Goal: Information Seeking & Learning: Learn about a topic

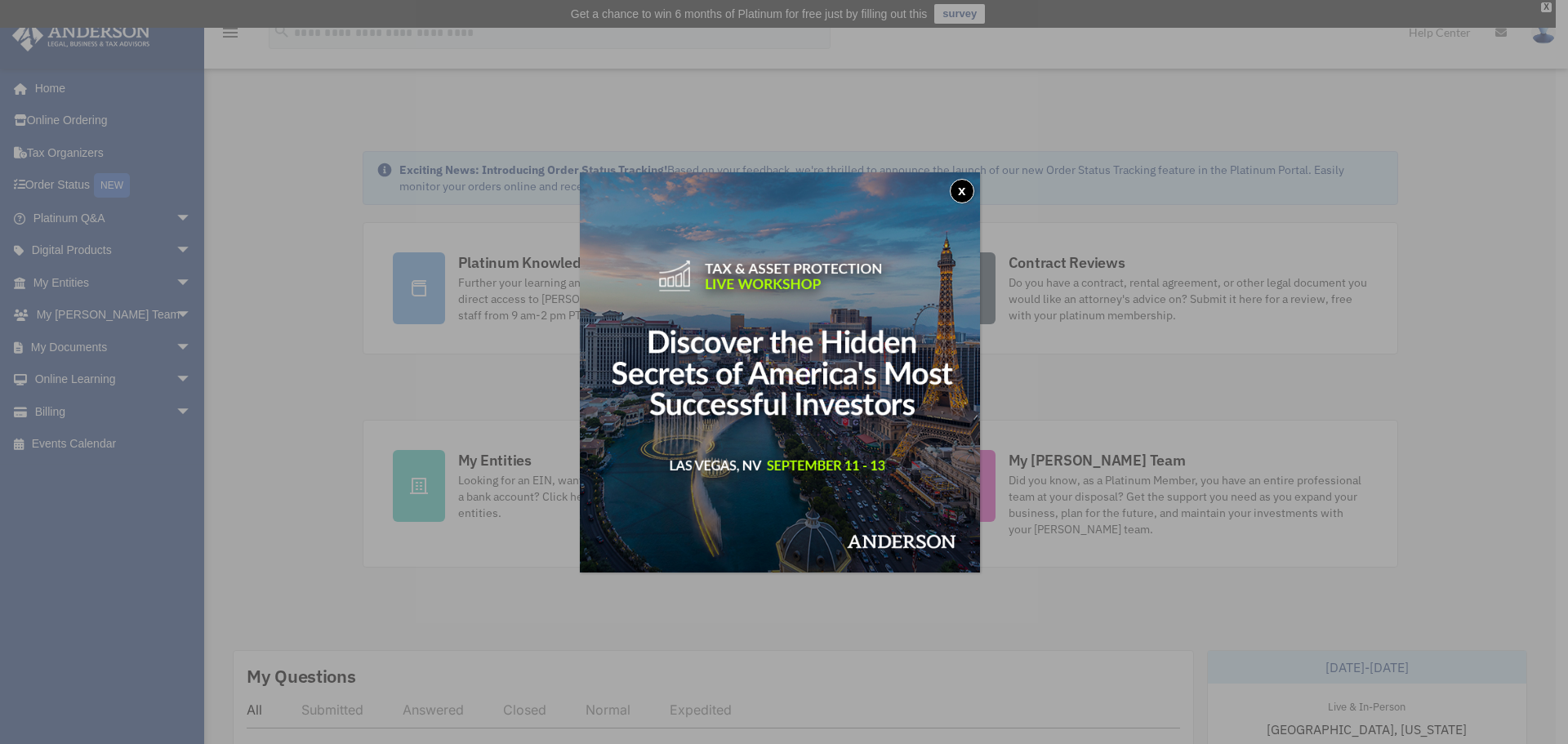
click at [963, 178] on img at bounding box center [779, 372] width 400 height 400
click at [957, 186] on button "x" at bounding box center [961, 191] width 24 height 24
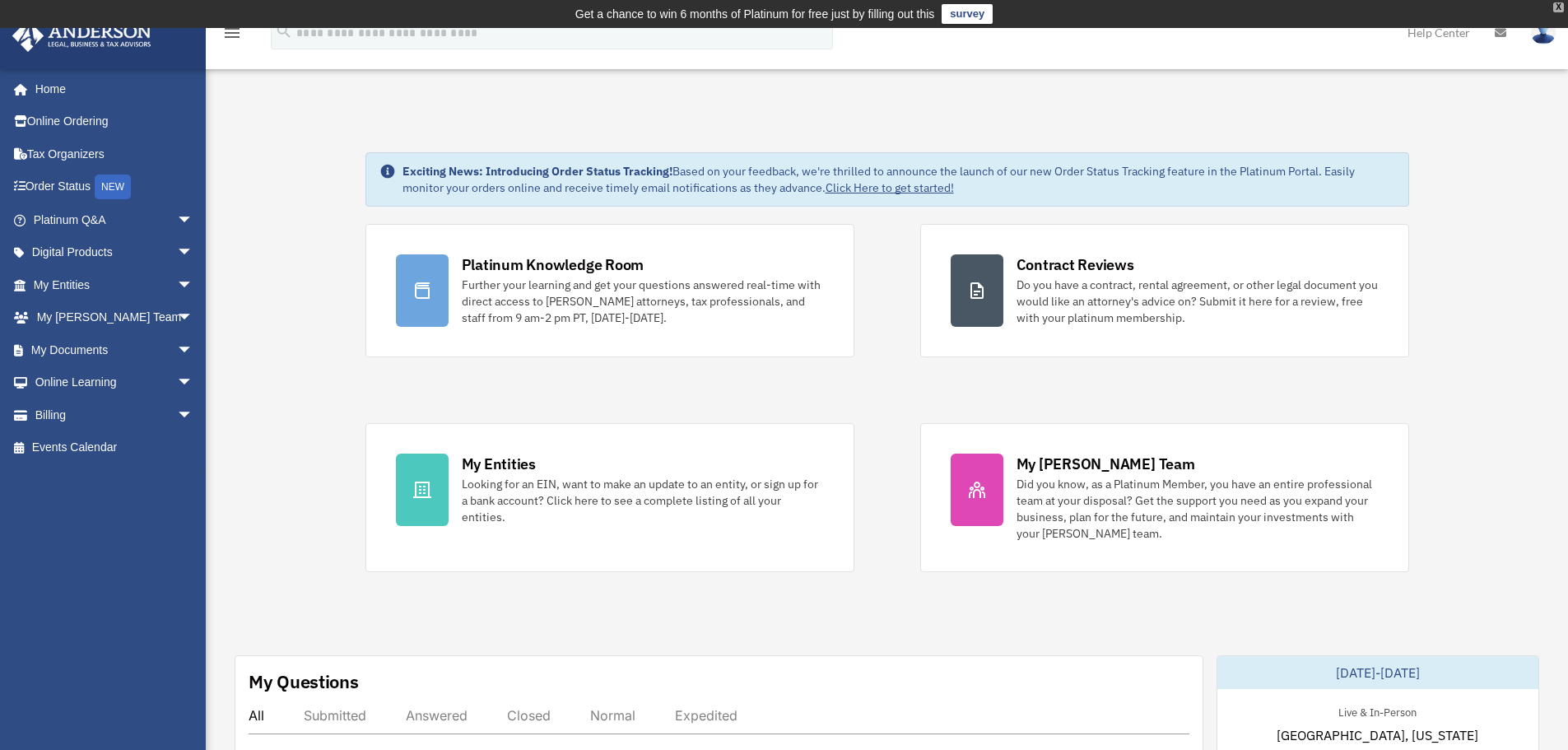
click at [1556, 7] on div "X" at bounding box center [1559, 7] width 11 height 10
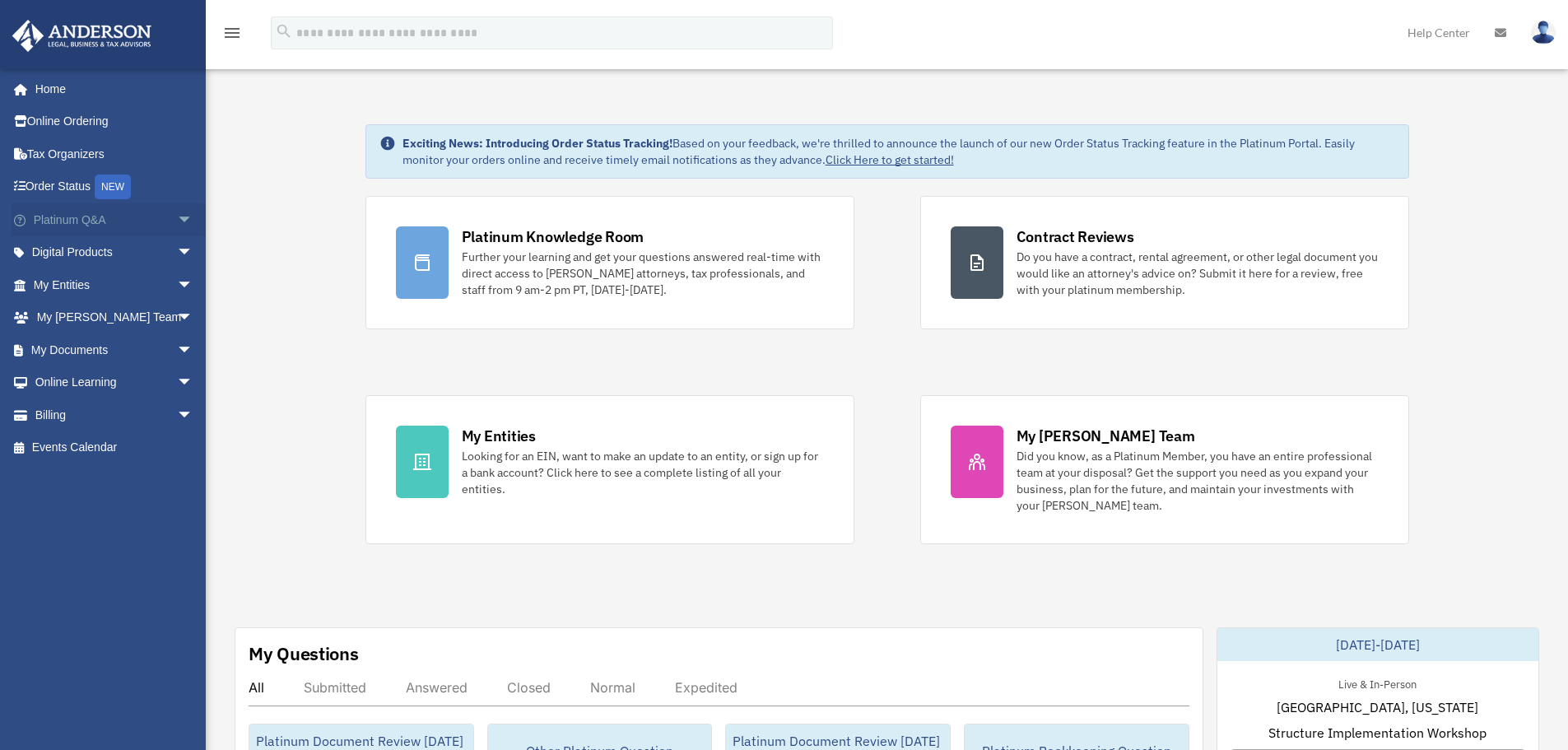
click at [177, 220] on span "arrow_drop_down" at bounding box center [194, 219] width 33 height 34
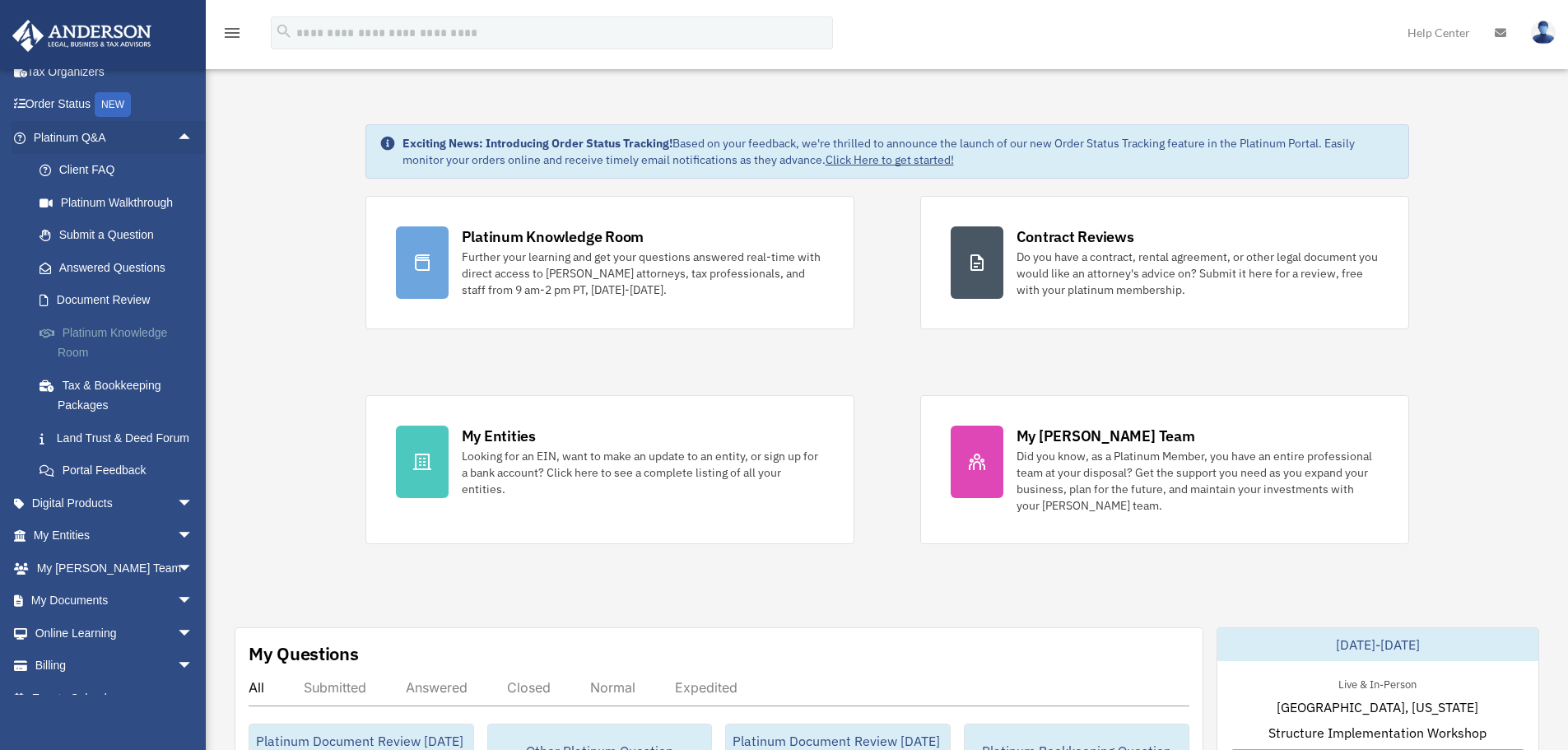
scroll to position [126, 0]
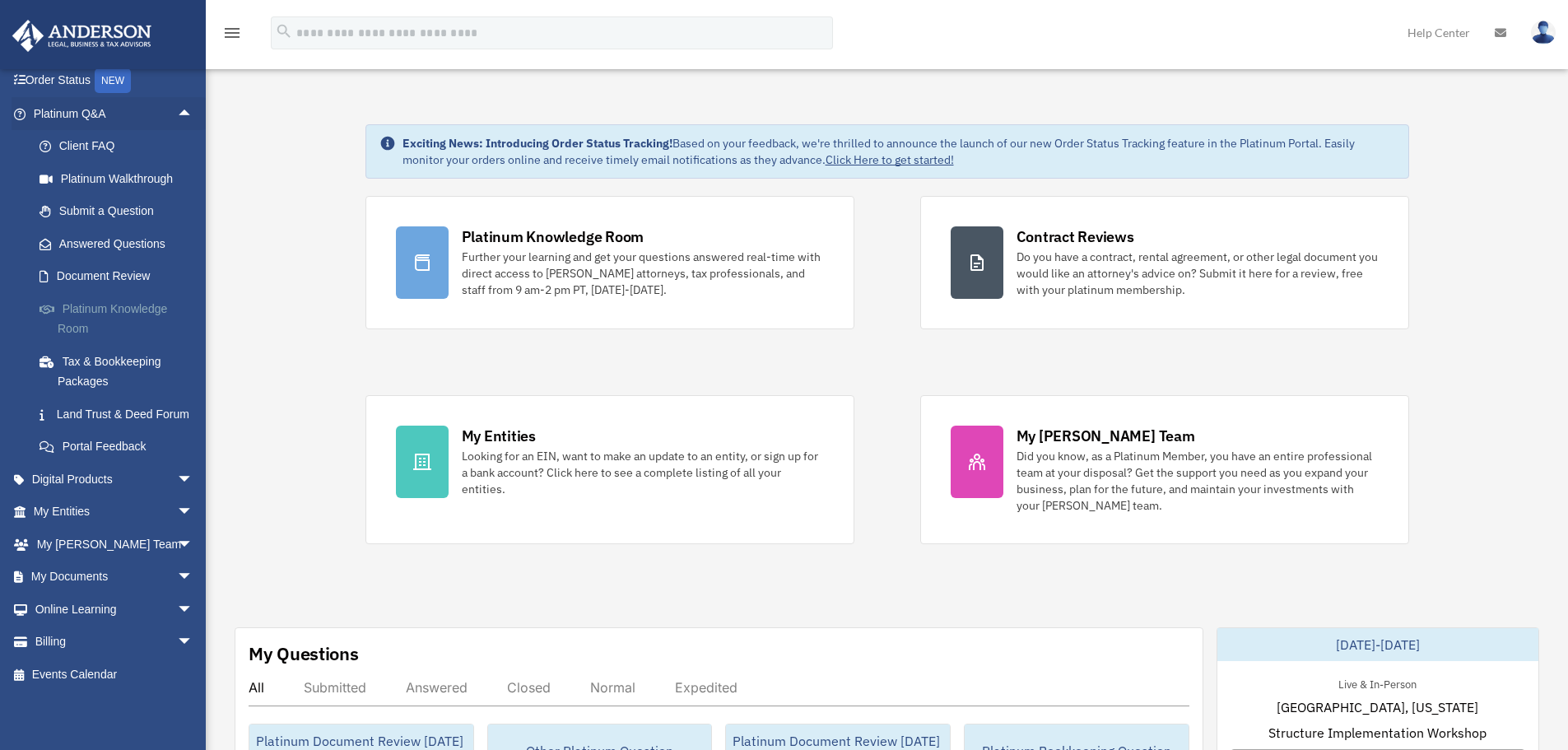
click at [74, 302] on link "Platinum Knowledge Room" at bounding box center [120, 319] width 195 height 53
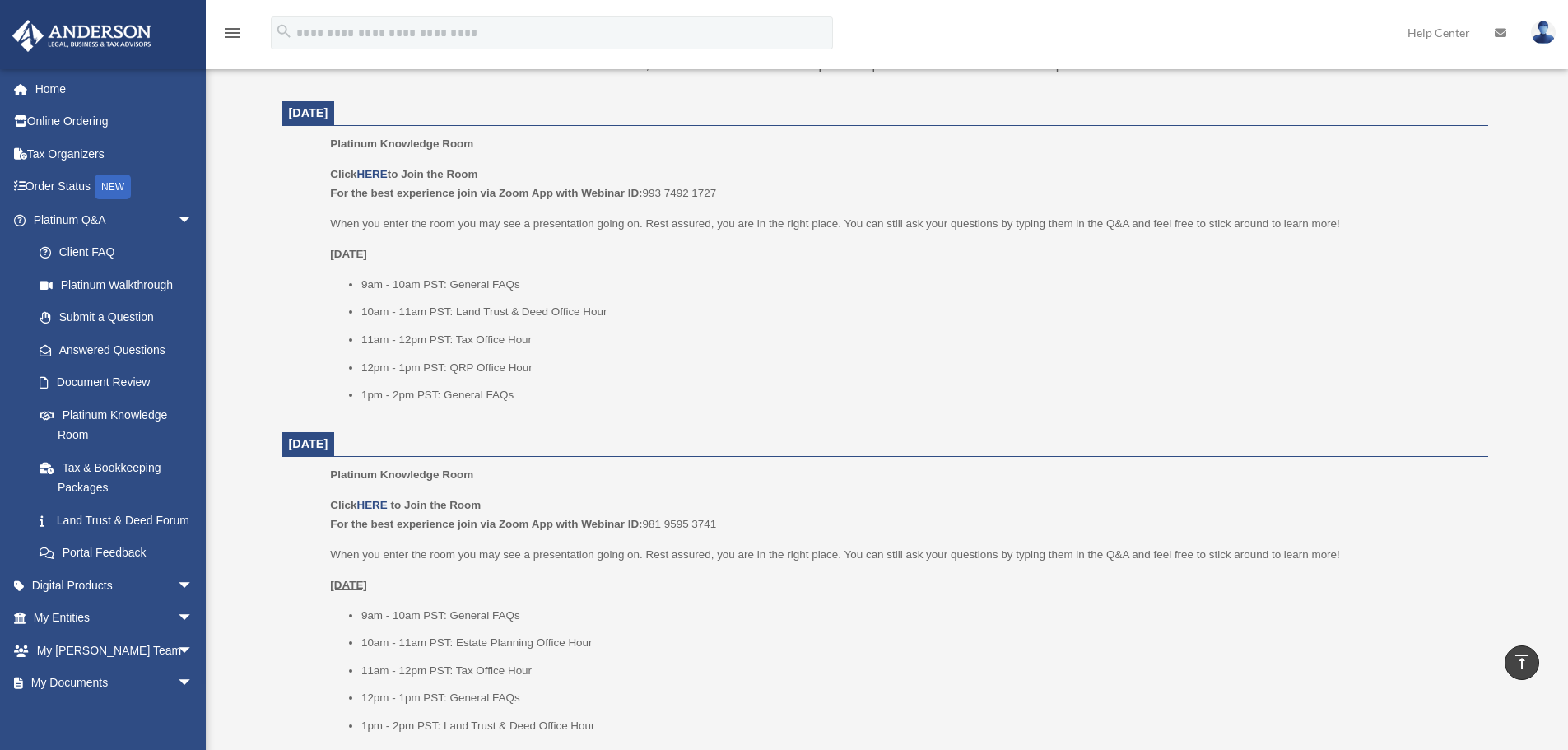
scroll to position [659, 0]
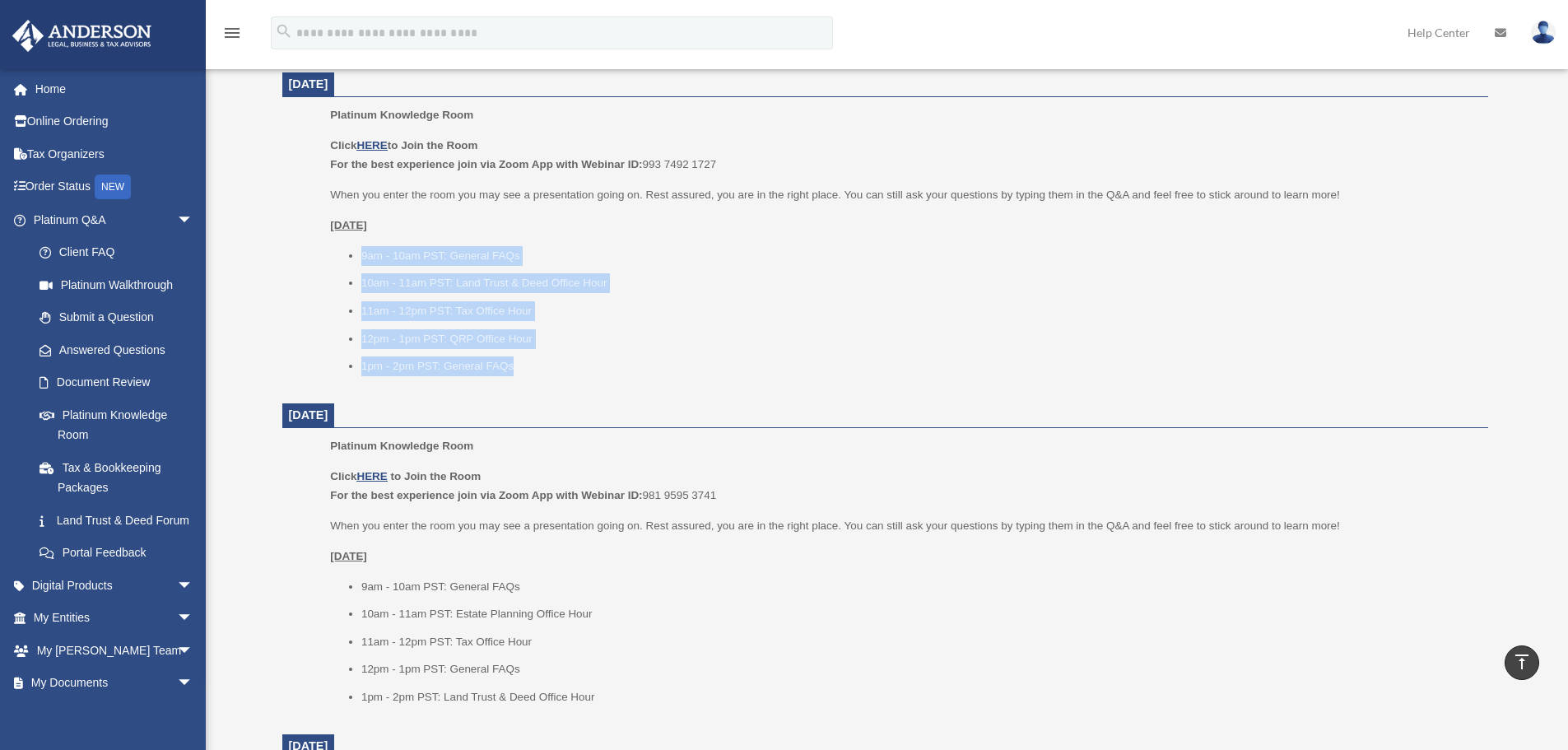
drag, startPoint x: 557, startPoint y: 366, endPoint x: 332, endPoint y: 238, distance: 258.9
click at [332, 238] on div "Click HERE to Join the Room For the best experience join via Zoom App with Webi…" at bounding box center [903, 256] width 1146 height 240
click at [339, 238] on div "Click HERE to Join the Room For the best experience join via Zoom App with Webi…" at bounding box center [903, 256] width 1146 height 240
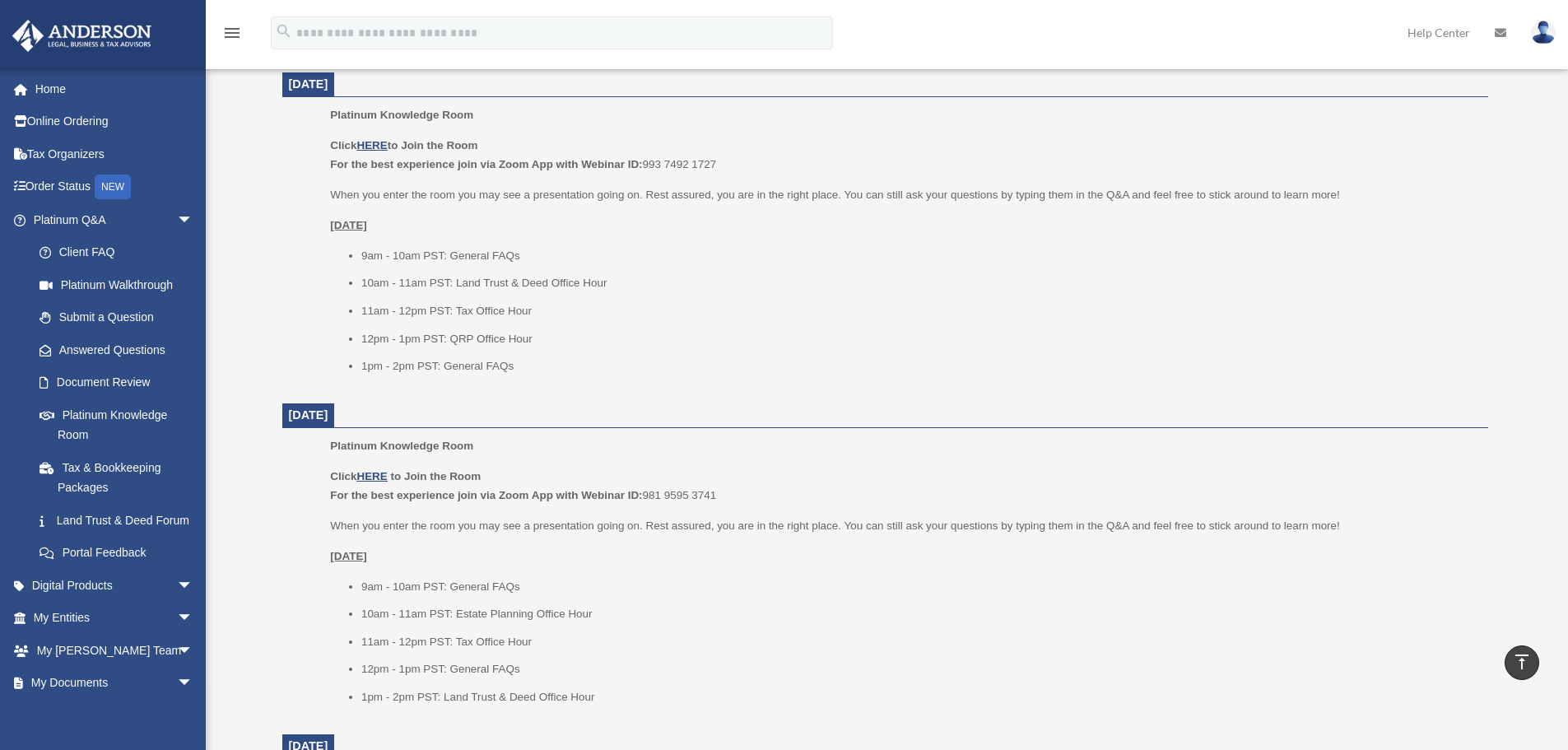
click at [329, 224] on ul "Platinum Knowledge Room Click HERE to Join the Room For the best experience joi…" at bounding box center [885, 246] width 1183 height 281
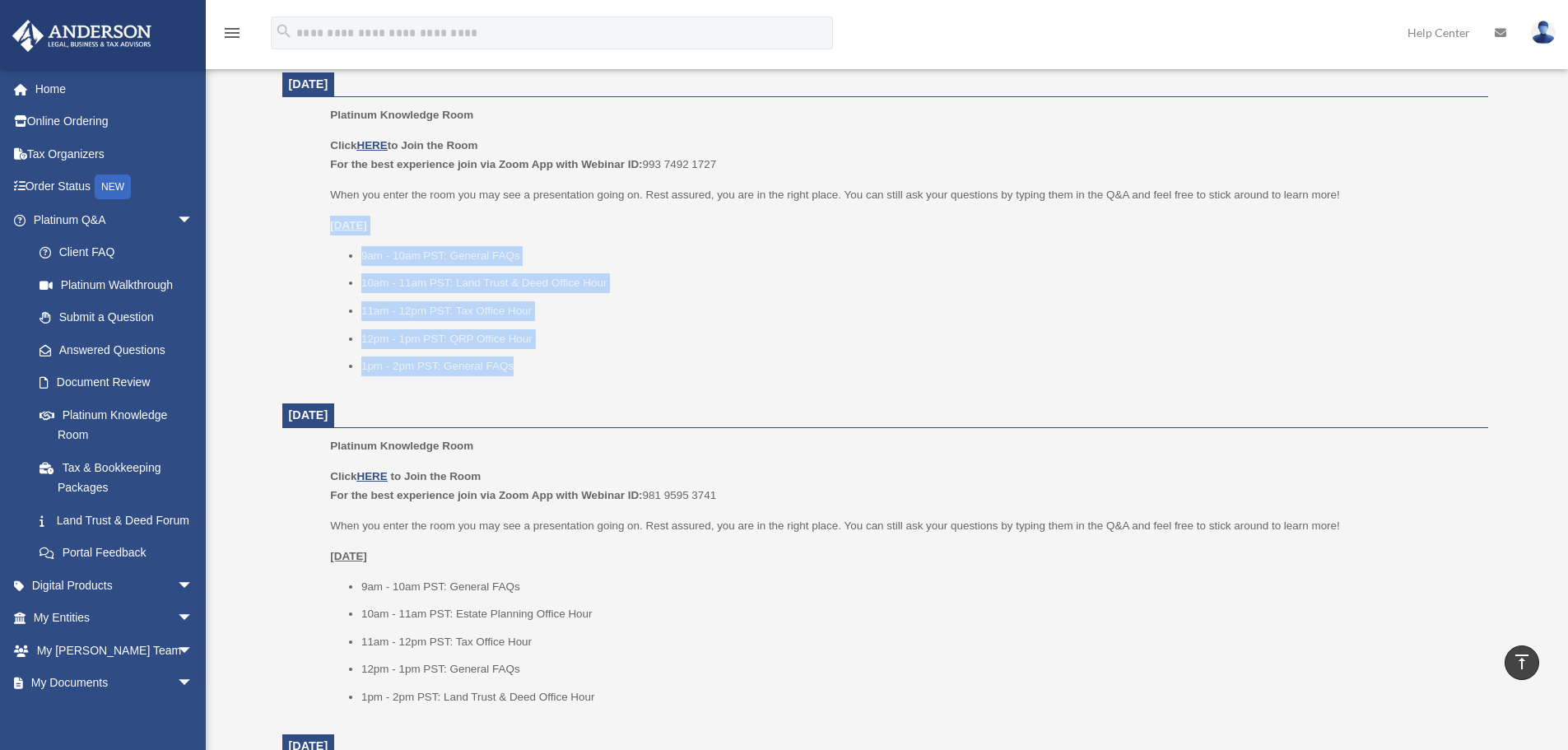
drag, startPoint x: 329, startPoint y: 225, endPoint x: 518, endPoint y: 360, distance: 232.3
click at [518, 360] on ul "Platinum Knowledge Room Click HERE to Join the Room For the best experience joi…" at bounding box center [885, 246] width 1183 height 281
click at [519, 362] on li "1pm - 2pm PST: General FAQs" at bounding box center [919, 367] width 1116 height 20
drag, startPoint x: 504, startPoint y: 349, endPoint x: 318, endPoint y: 253, distance: 209.3
click at [318, 253] on ul "Platinum Knowledge Room Click HERE to Join the Room For the best experience joi…" at bounding box center [885, 246] width 1183 height 281
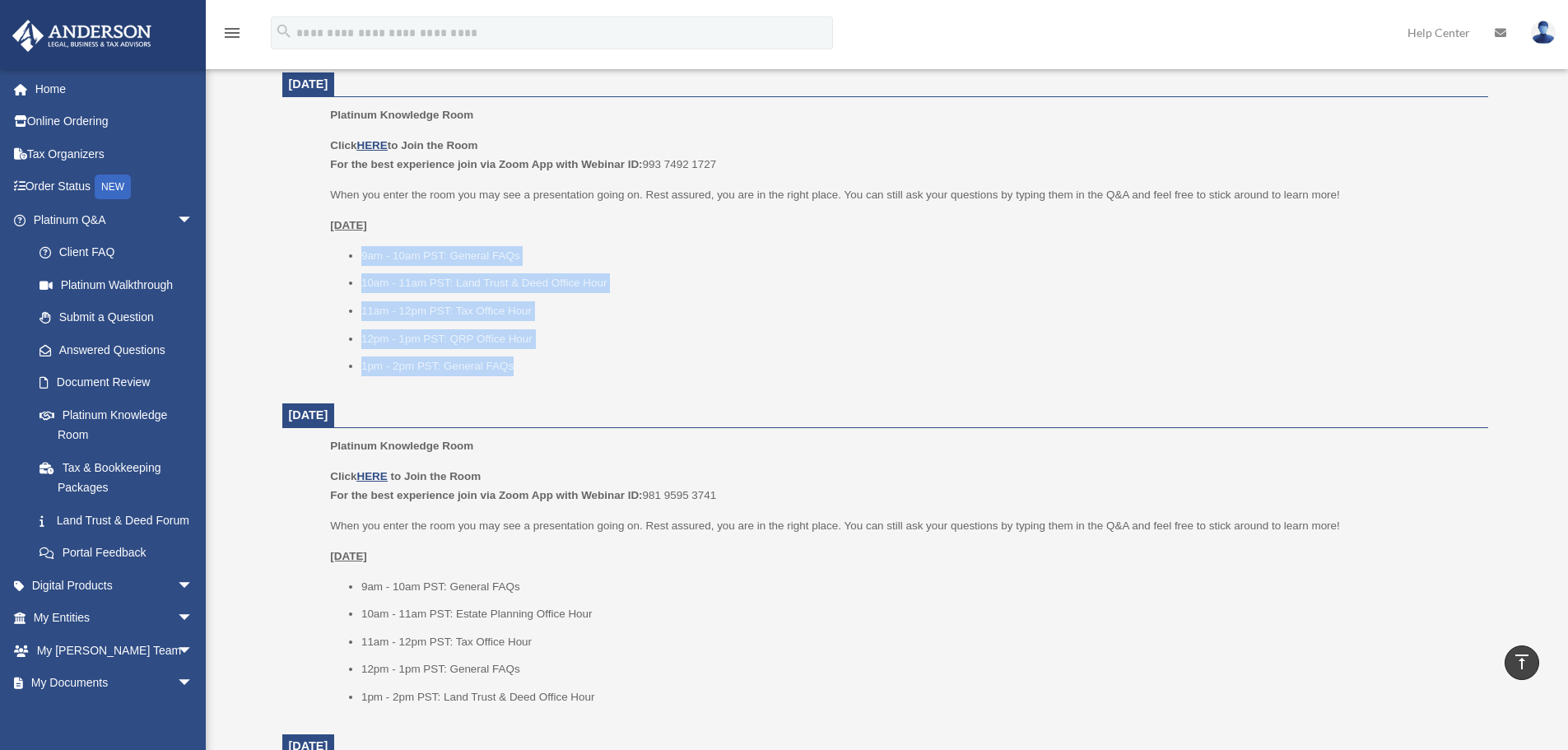
click at [318, 253] on ul "Platinum Knowledge Room Click HERE to Join the Room For the best experience joi…" at bounding box center [885, 246] width 1183 height 281
drag, startPoint x: 349, startPoint y: 224, endPoint x: 533, endPoint y: 357, distance: 227.0
click at [533, 357] on div "Platinum Knowledge Room Our open office hours and helplines have moved into our…" at bounding box center [885, 598] width 1231 height 2292
click at [531, 375] on li "1pm - 2pm PST: General FAQs" at bounding box center [919, 367] width 1116 height 20
drag, startPoint x: 545, startPoint y: 385, endPoint x: 317, endPoint y: 223, distance: 279.7
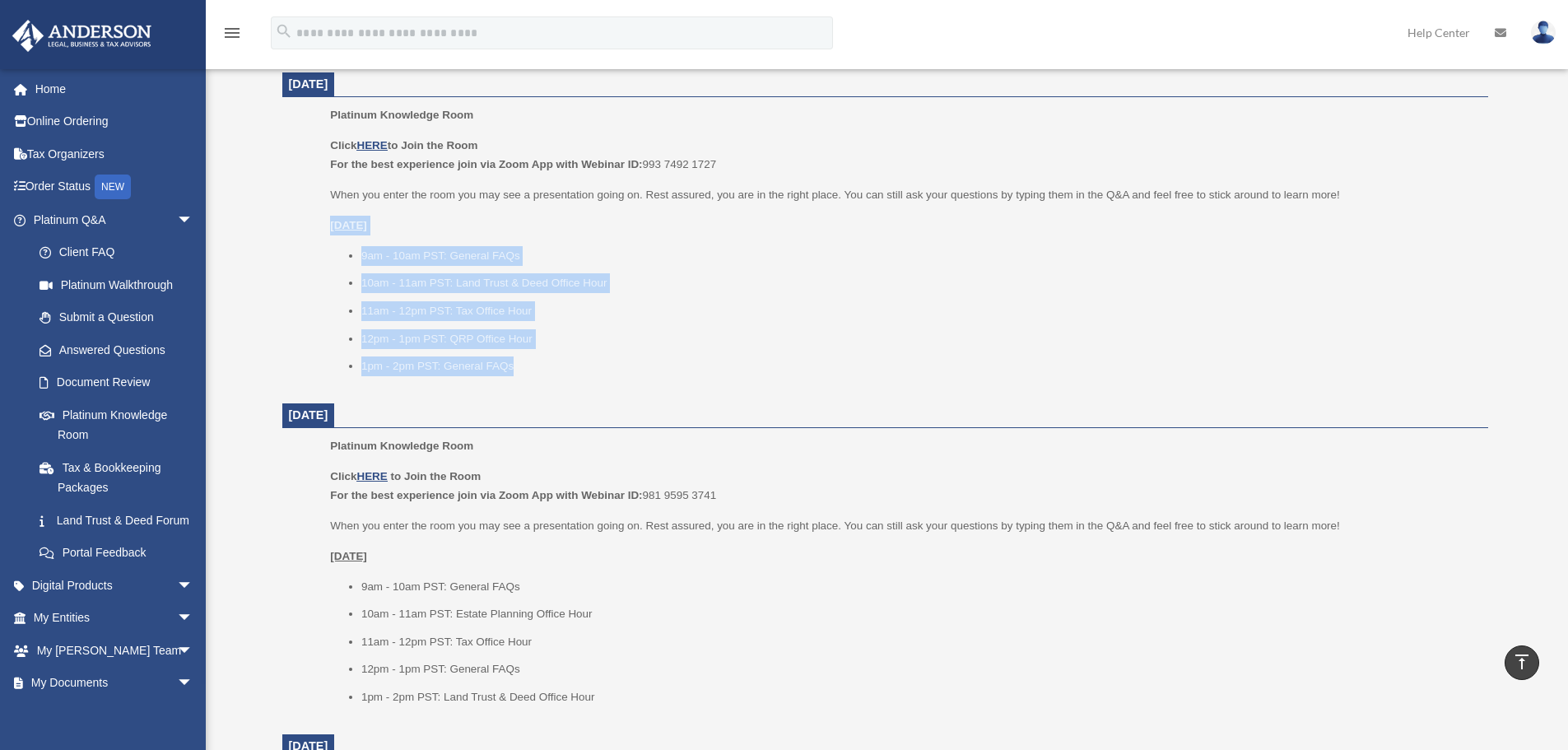
click at [317, 223] on ul "Platinum Knowledge Room Click HERE to Join the Room For the best experience joi…" at bounding box center [885, 246] width 1183 height 281
drag, startPoint x: 319, startPoint y: 220, endPoint x: 535, endPoint y: 366, distance: 260.7
click at [535, 366] on ul "Platinum Knowledge Room Click HERE to Join the Room For the best experience joi…" at bounding box center [885, 246] width 1183 height 281
click at [535, 366] on li "1pm - 2pm PST: General FAQs" at bounding box center [919, 367] width 1116 height 20
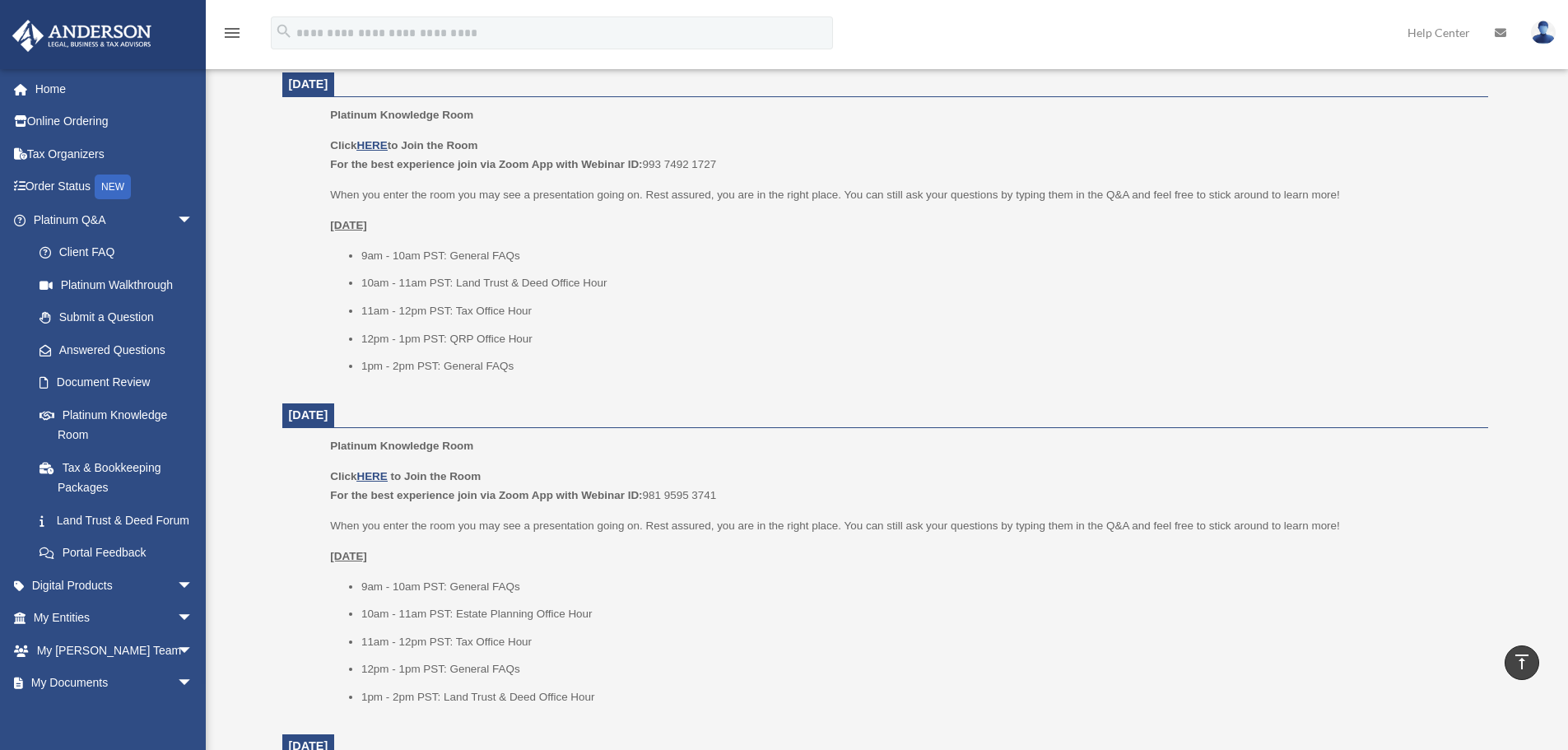
click at [489, 307] on li "11am - 12pm PST: Tax Office Hour" at bounding box center [919, 311] width 1116 height 20
click at [490, 307] on li "11am - 12pm PST: Tax Office Hour" at bounding box center [919, 311] width 1116 height 20
click at [473, 333] on li "12pm - 1pm PST: QRP Office Hour" at bounding box center [919, 340] width 1116 height 20
click at [476, 333] on li "12pm - 1pm PST: QRP Office Hour" at bounding box center [919, 340] width 1116 height 20
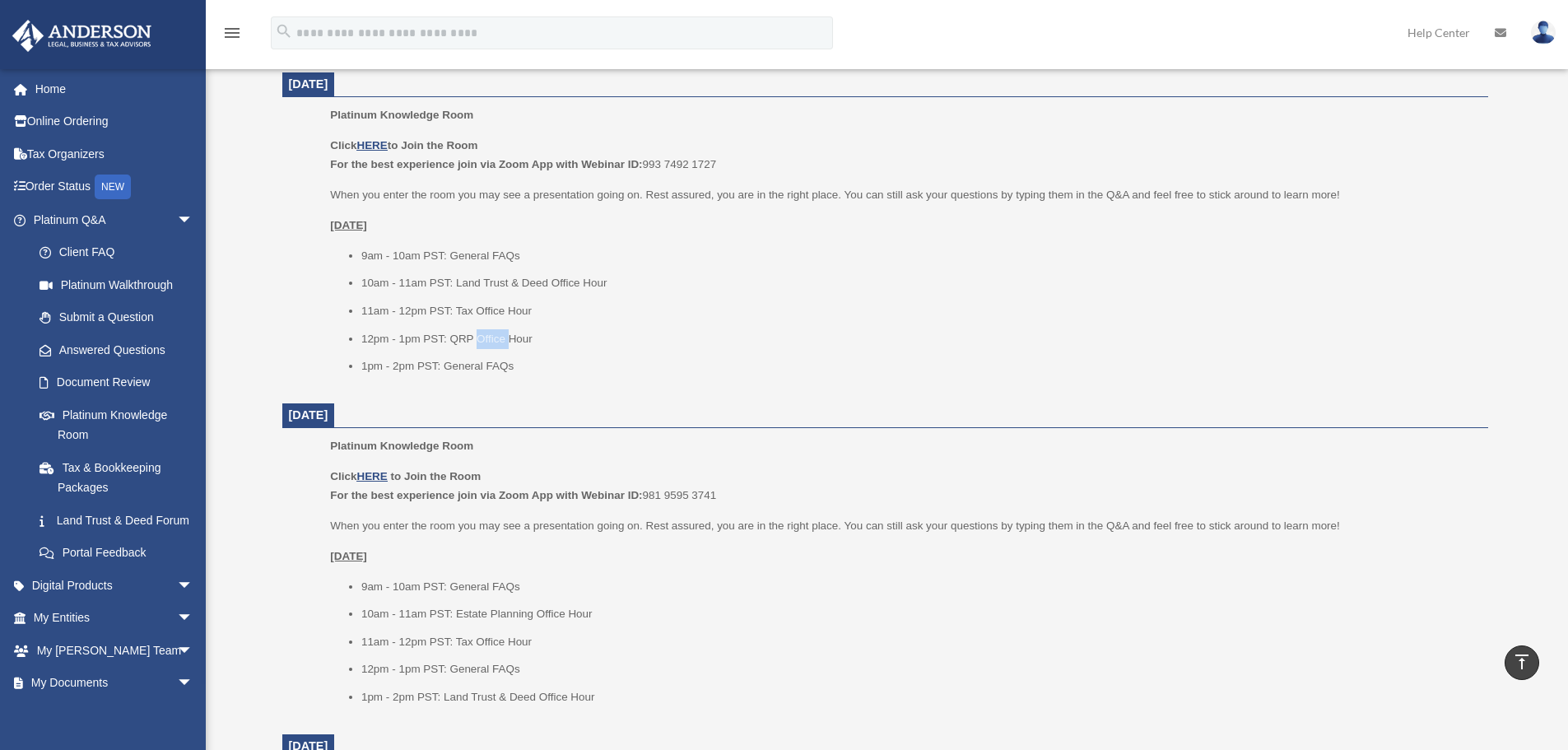
click at [476, 333] on li "12pm - 1pm PST: QRP Office Hour" at bounding box center [919, 340] width 1116 height 20
click at [452, 341] on li "12pm - 1pm PST: QRP Office Hour" at bounding box center [919, 340] width 1116 height 20
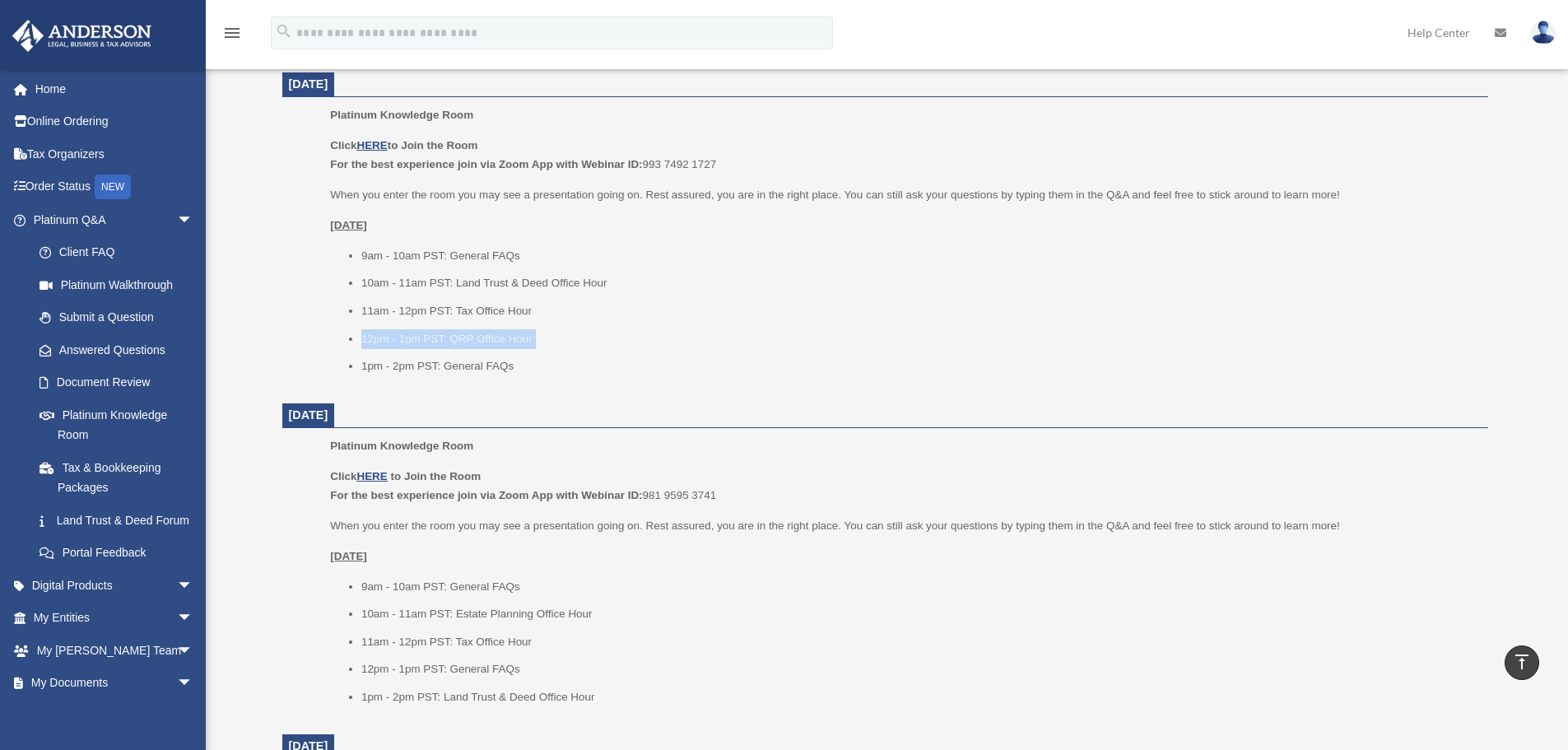
click at [470, 338] on li "12pm - 1pm PST: QRP Office Hour" at bounding box center [919, 340] width 1116 height 20
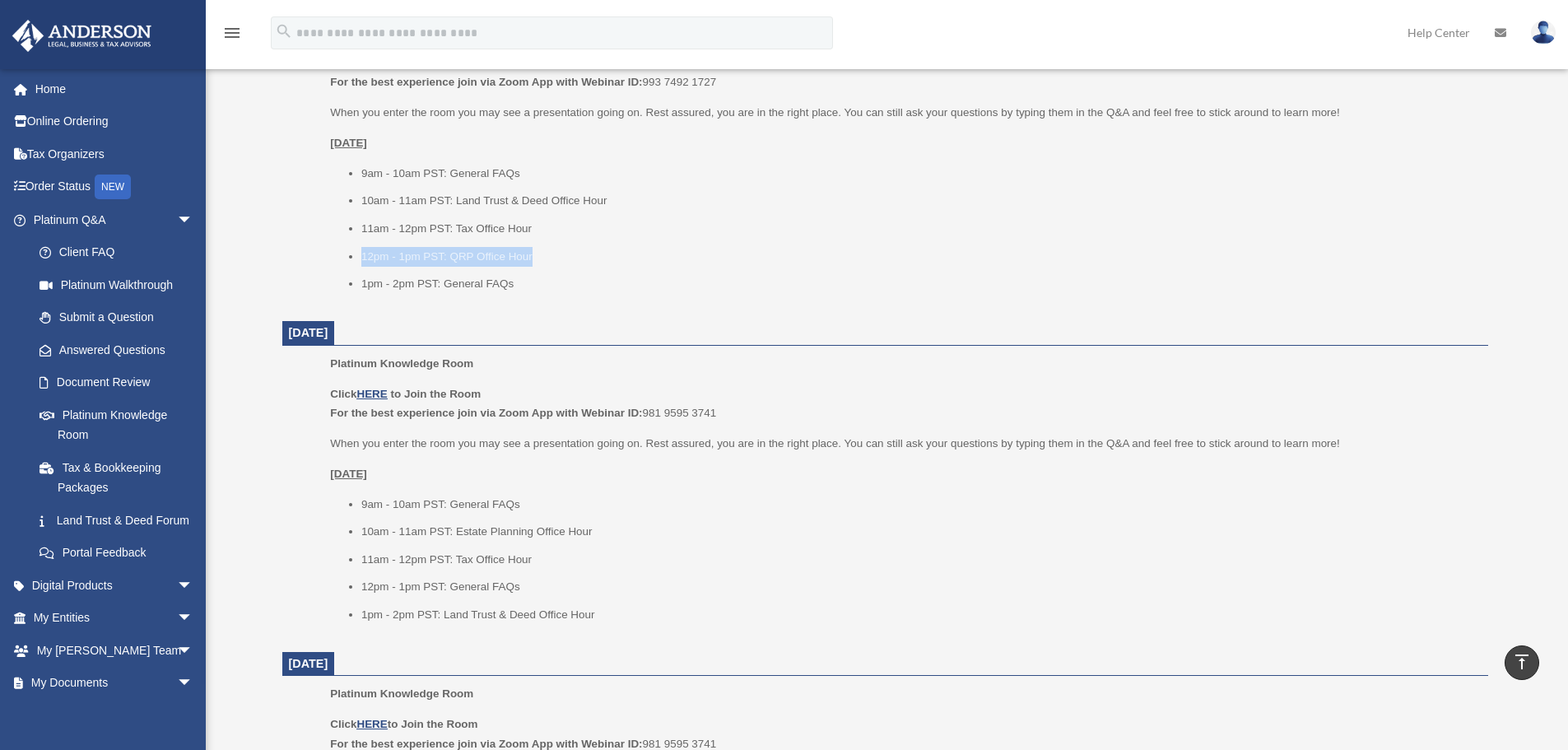
drag, startPoint x: 359, startPoint y: 258, endPoint x: 556, endPoint y: 250, distance: 197.2
click at [556, 250] on ul "9am - 10am PST: General FAQs 10am - 11am PST: Land Trust & Deed Office Hour 11a…" at bounding box center [903, 228] width 1146 height 130
click at [557, 252] on li "12pm - 1pm PST: QRP Office Hour" at bounding box center [919, 257] width 1116 height 20
drag, startPoint x: 511, startPoint y: 255, endPoint x: 347, endPoint y: 257, distance: 164.0
click at [347, 257] on ul "9am - 10am PST: General FAQs 10am - 11am PST: Land Trust & Deed Office Hour 11a…" at bounding box center [903, 228] width 1146 height 130
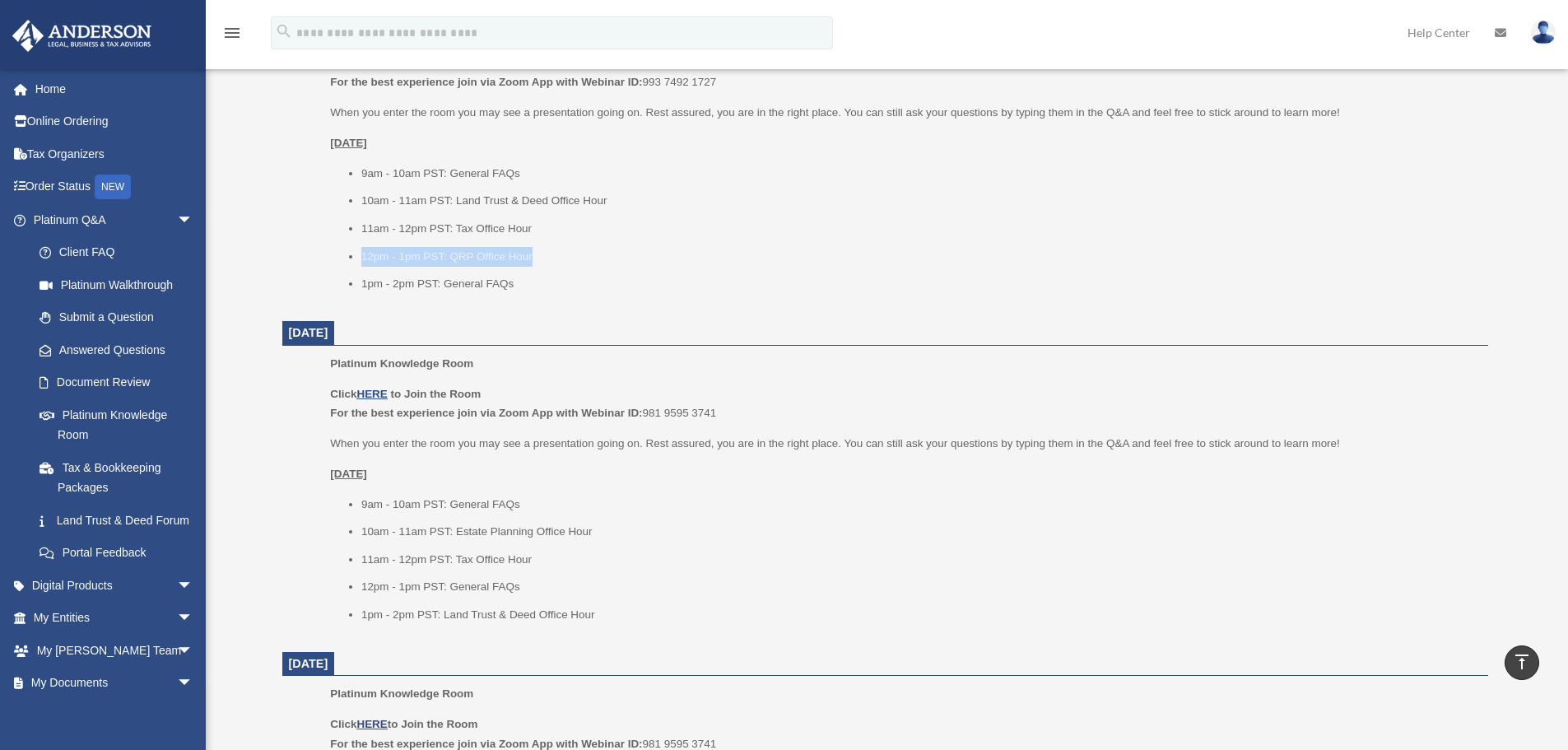
click at [347, 259] on ul "9am - 10am PST: General FAQs 10am - 11am PST: Land Trust & Deed Office Hour 11a…" at bounding box center [903, 228] width 1146 height 130
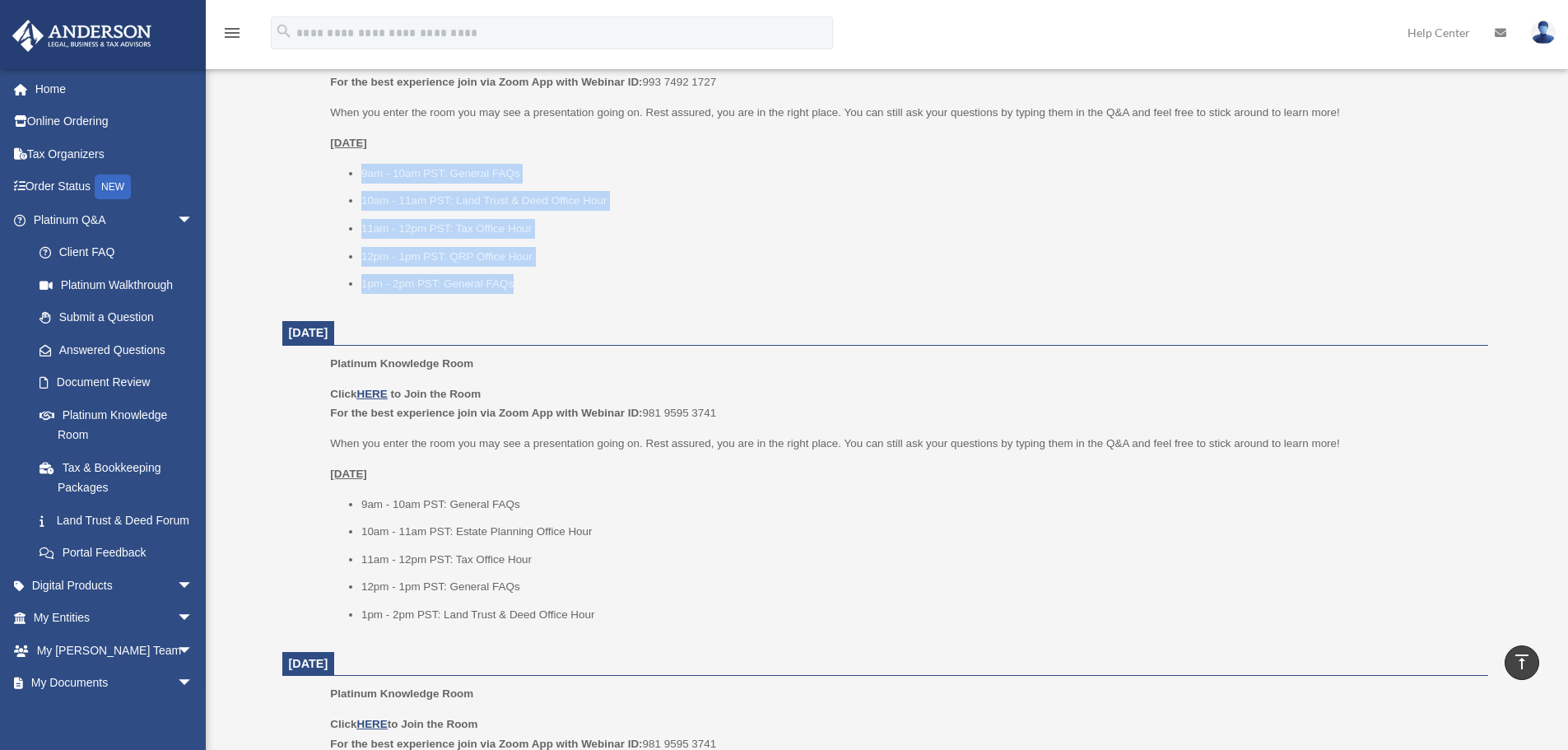
drag, startPoint x: 545, startPoint y: 296, endPoint x: 364, endPoint y: 183, distance: 213.4
click at [364, 183] on div "Platinum Knowledge Room Click HERE to Join the Room For the best experience joi…" at bounding box center [903, 163] width 1146 height 281
click at [361, 181] on li "9am - 10am PST: General FAQs" at bounding box center [919, 174] width 1116 height 20
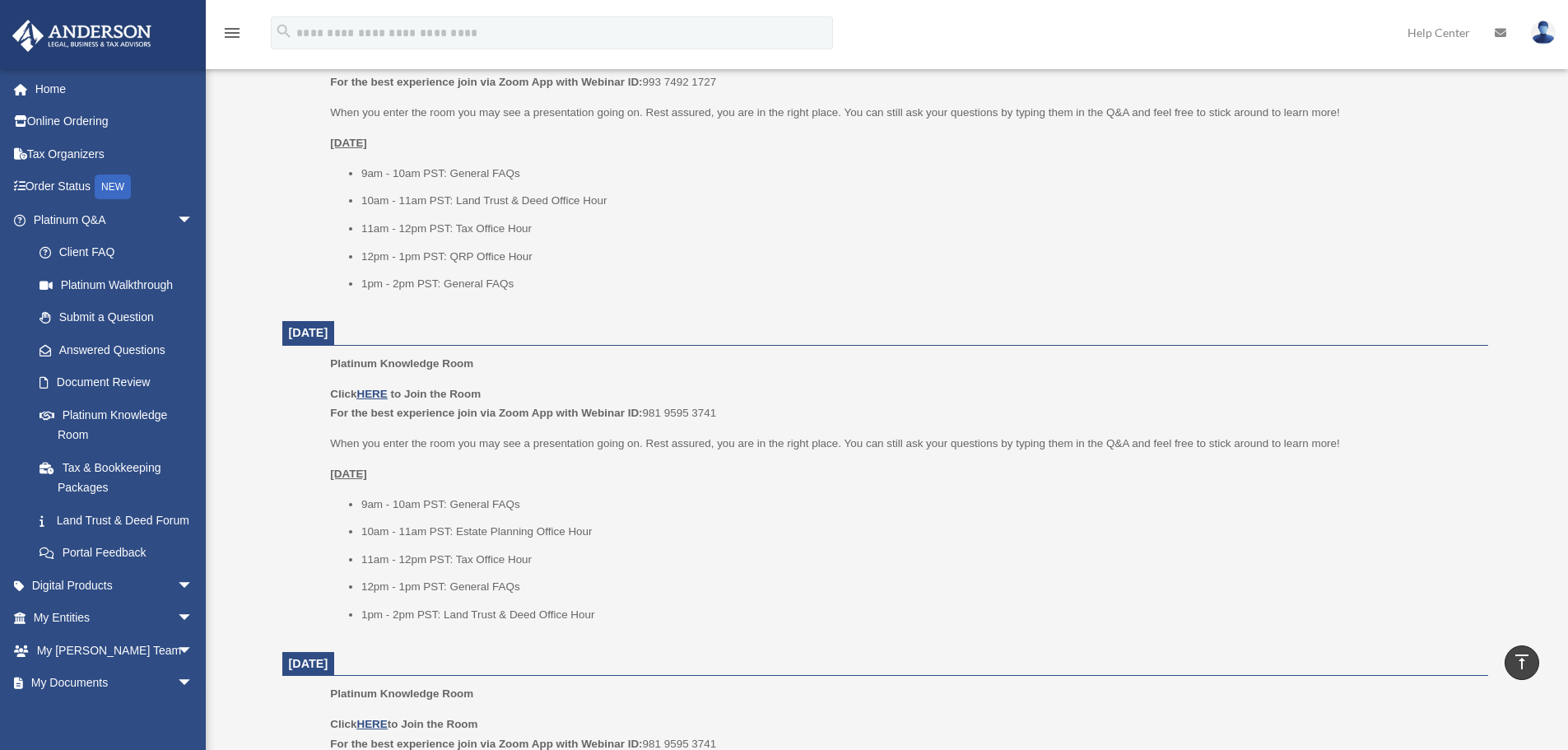
drag, startPoint x: 285, startPoint y: 173, endPoint x: 571, endPoint y: 310, distance: 317.1
click at [522, 286] on li "1pm - 2pm PST: General FAQs" at bounding box center [919, 284] width 1116 height 20
click at [541, 289] on li "1pm - 2pm PST: General FAQs" at bounding box center [919, 284] width 1116 height 20
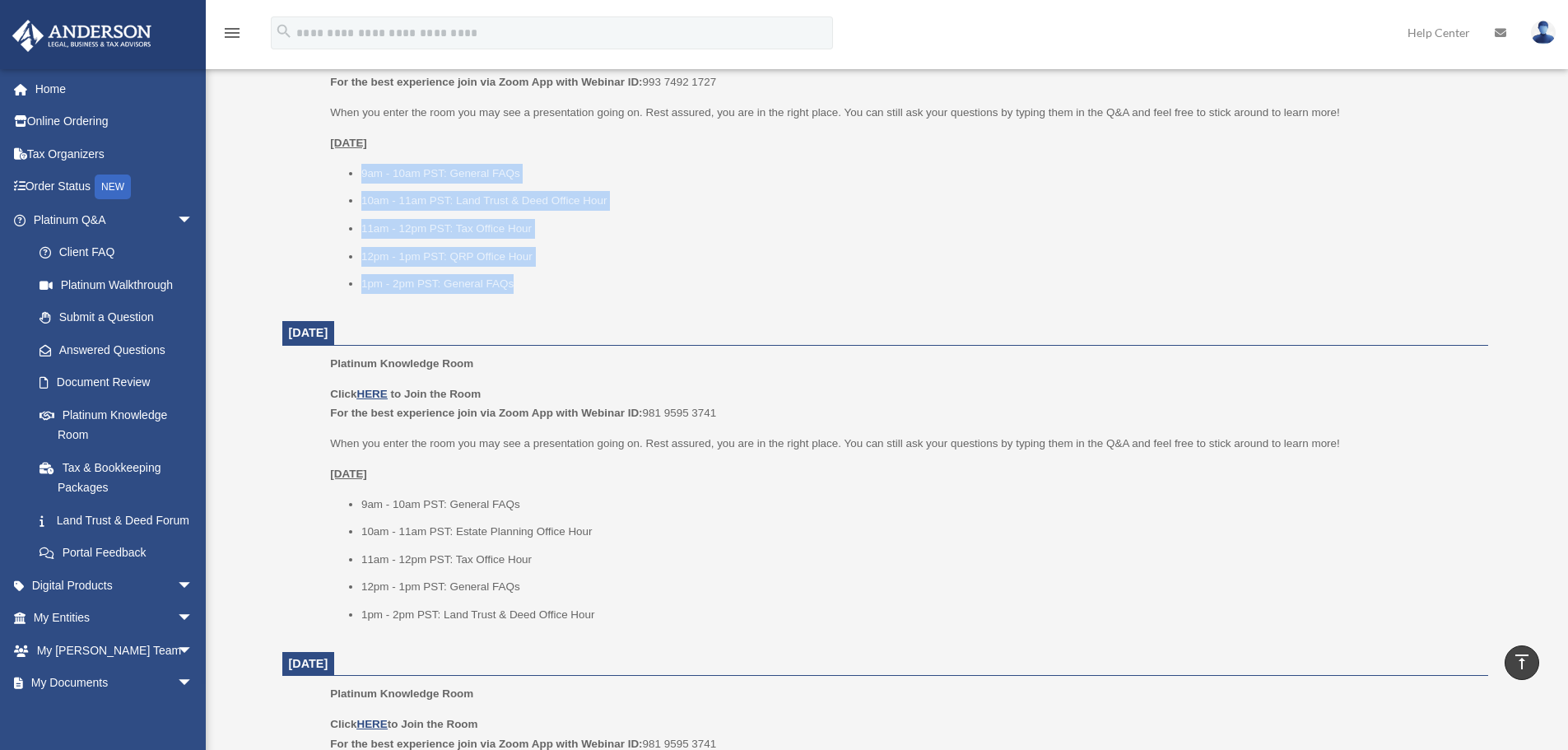
drag, startPoint x: 545, startPoint y: 294, endPoint x: 359, endPoint y: 168, distance: 224.7
click at [359, 168] on div "Platinum Knowledge Room Click HERE to Join the Room For the best experience joi…" at bounding box center [903, 163] width 1146 height 281
click at [359, 168] on ul "9am - 10am PST: General FAQs 10am - 11am PST: Land Trust & Deed Office Hour 11a…" at bounding box center [903, 228] width 1146 height 130
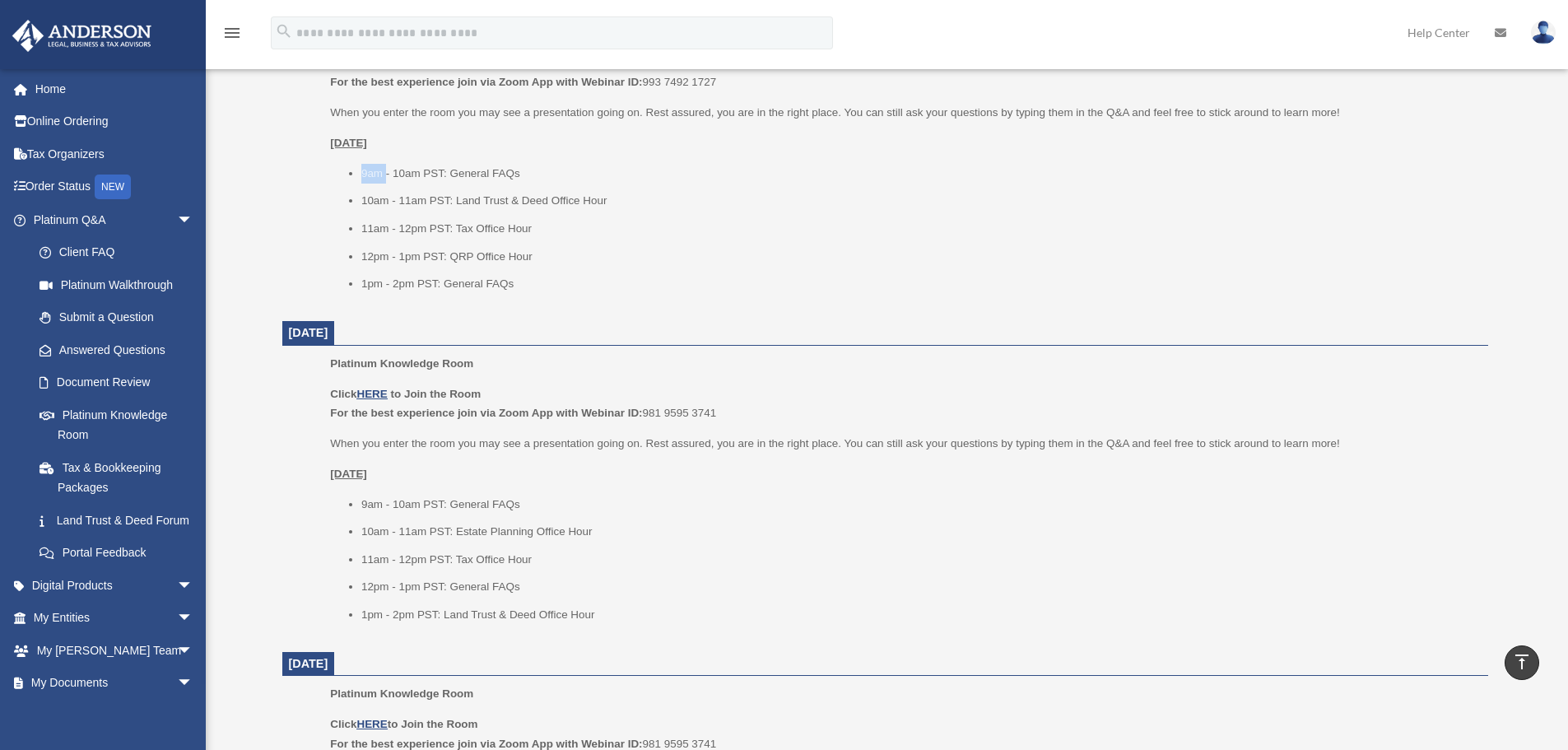
click at [359, 168] on ul "9am - 10am PST: General FAQs 10am - 11am PST: Land Trust & Deed Office Hour 11a…" at bounding box center [903, 228] width 1146 height 130
click at [390, 241] on ul "9am - 10am PST: General FAQs 10am - 11am PST: Land Trust & Deed Office Hour 11a…" at bounding box center [903, 228] width 1146 height 130
click at [392, 239] on ul "9am - 10am PST: General FAQs 10am - 11am PST: Land Trust & Deed Office Hour 11a…" at bounding box center [903, 228] width 1146 height 130
click at [401, 238] on li "11am - 12pm PST: Tax Office Hour" at bounding box center [919, 229] width 1116 height 20
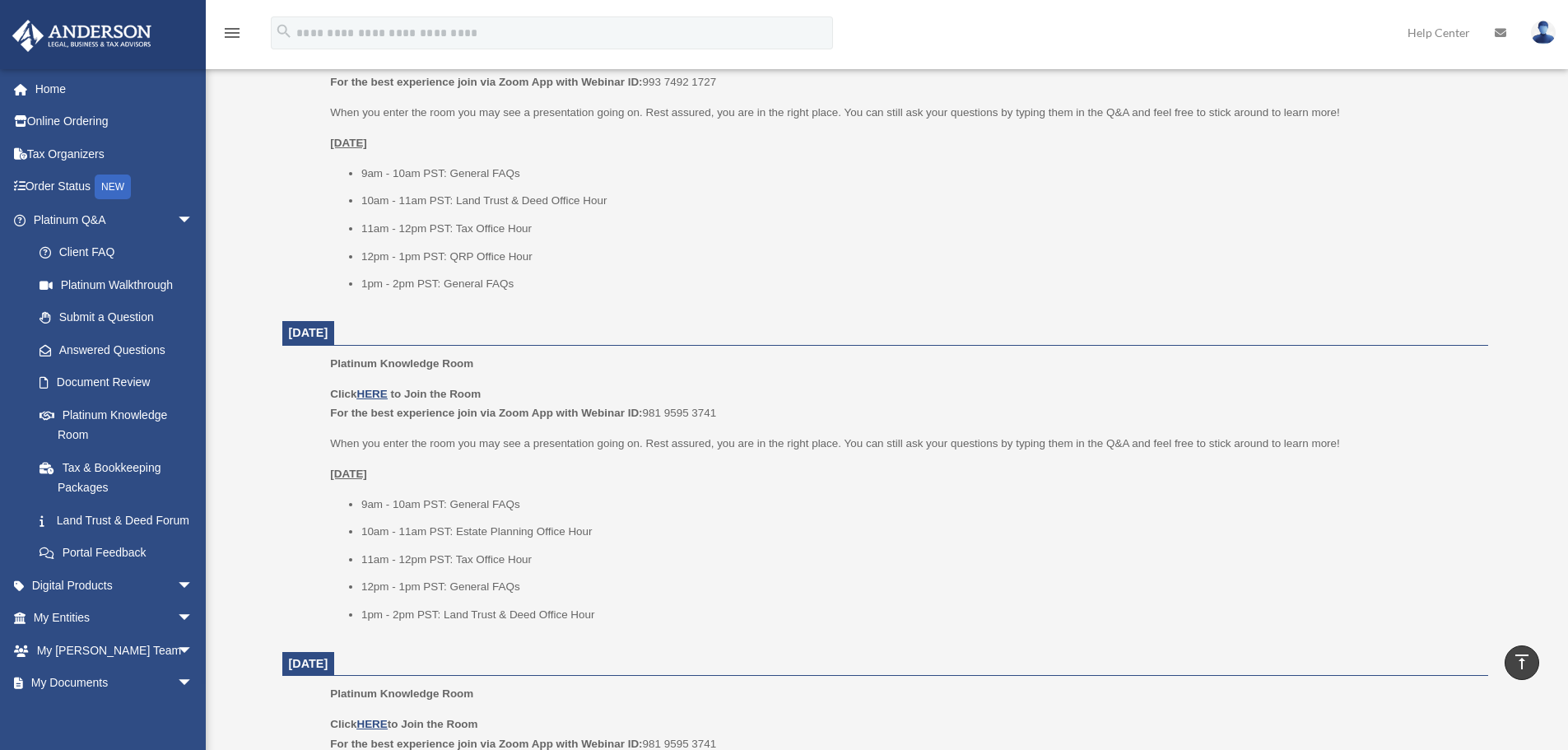
click at [396, 249] on li "12pm - 1pm PST: QRP Office Hour" at bounding box center [919, 257] width 1116 height 20
click at [395, 248] on li "12pm - 1pm PST: QRP Office Hour" at bounding box center [919, 257] width 1116 height 20
click at [390, 246] on ul "9am - 10am PST: General FAQs 10am - 11am PST: Land Trust & Deed Office Hour 11a…" at bounding box center [903, 228] width 1146 height 130
click at [177, 228] on span "arrow_drop_down" at bounding box center [194, 219] width 33 height 34
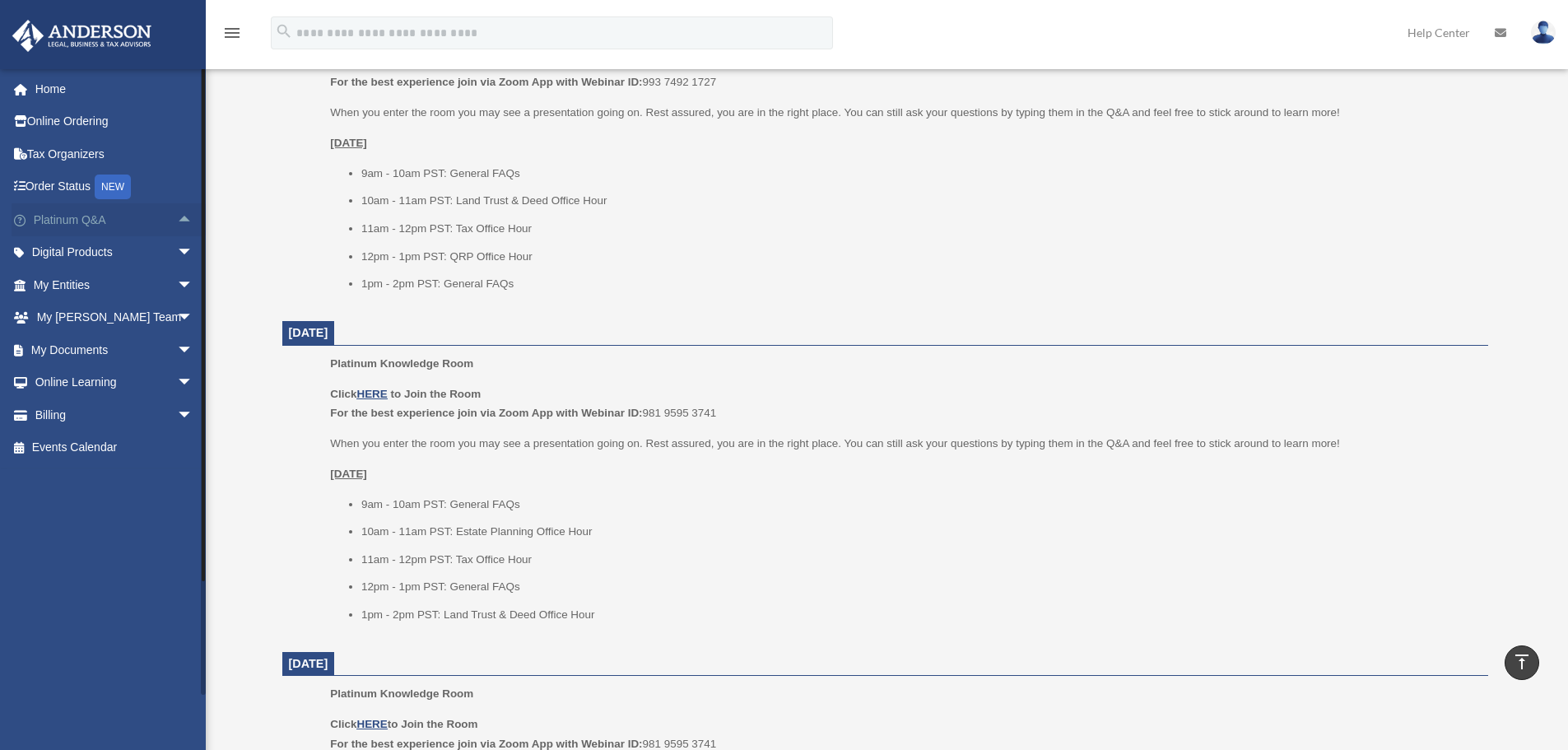
click at [177, 218] on span "arrow_drop_up" at bounding box center [194, 219] width 33 height 34
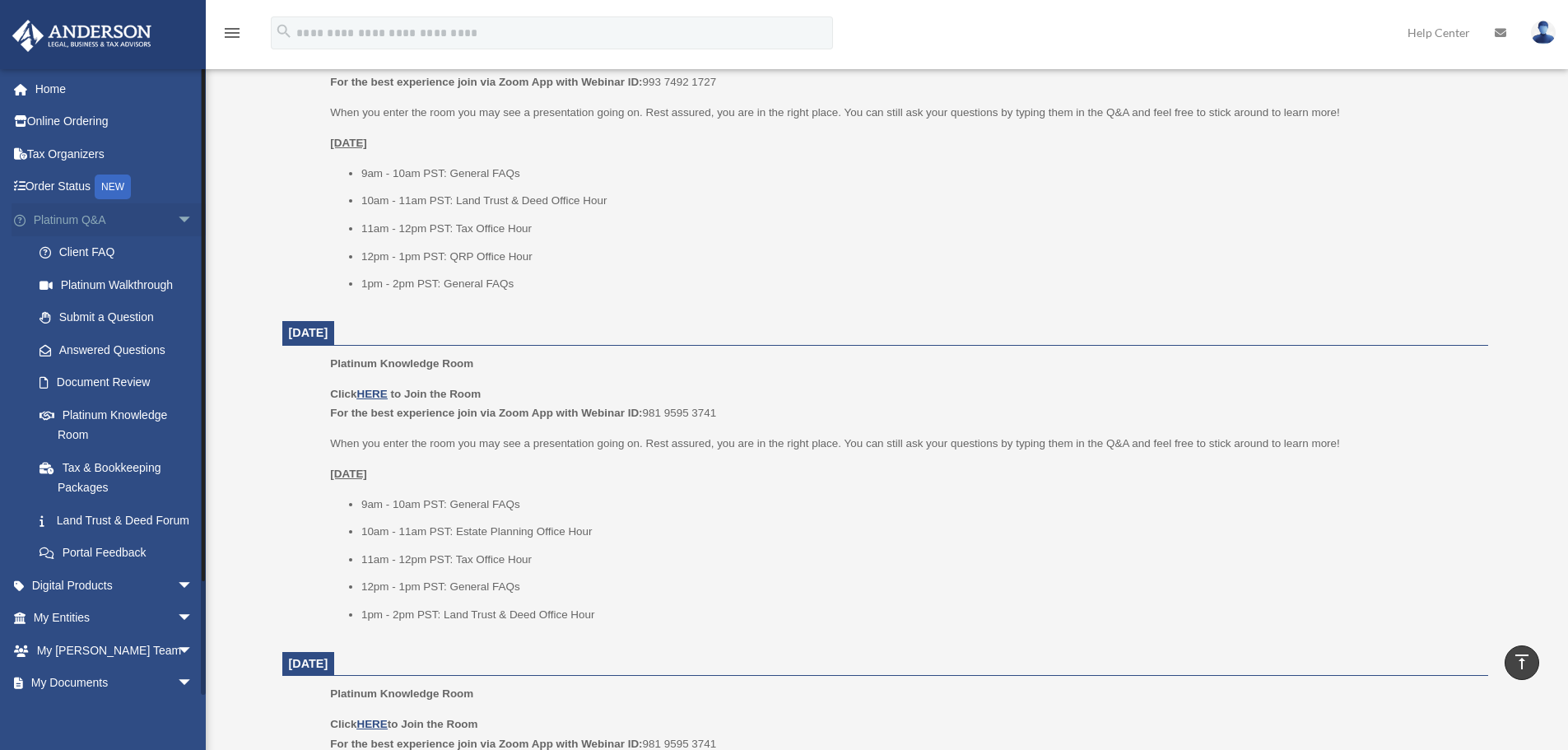
click at [177, 218] on span "arrow_drop_down" at bounding box center [194, 219] width 33 height 34
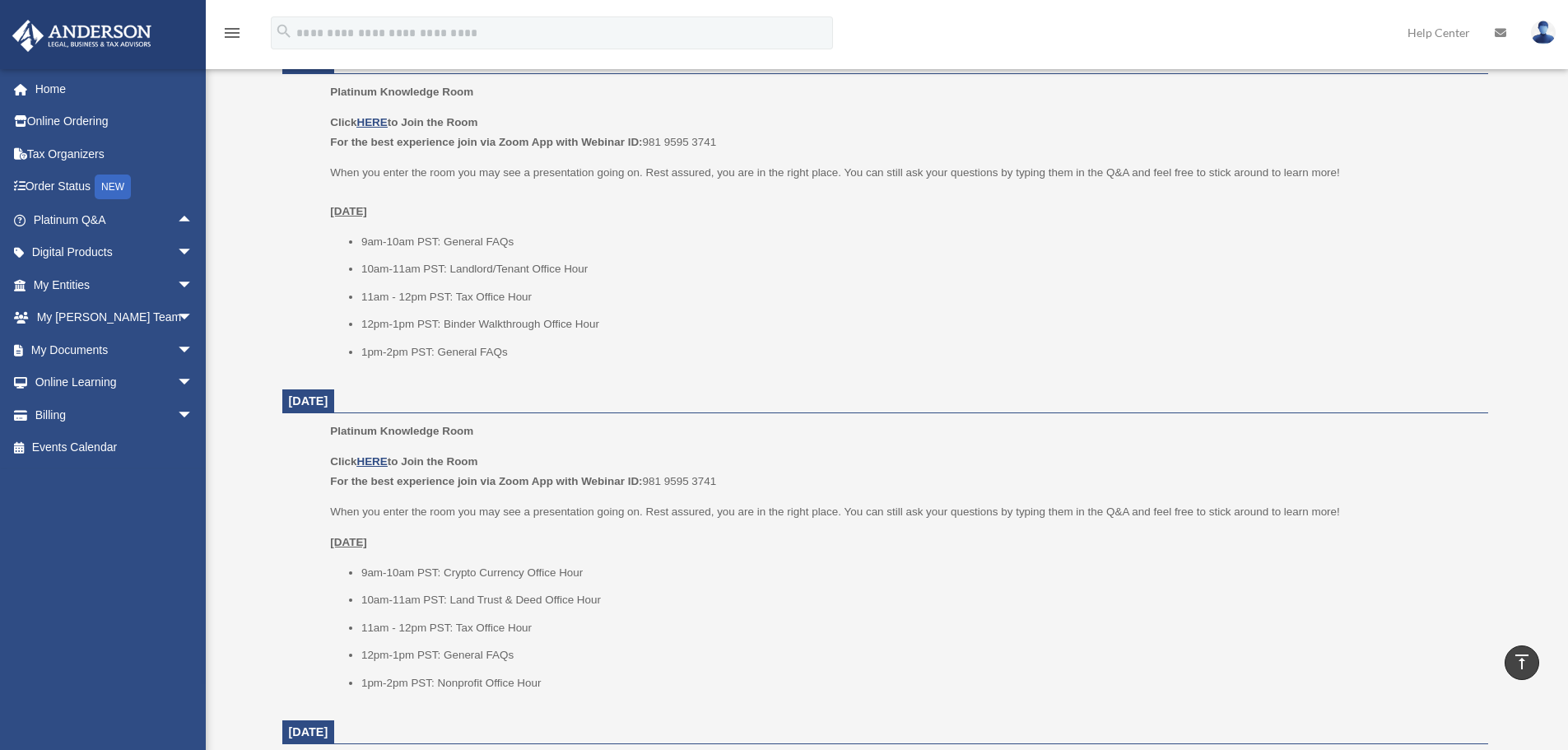
scroll to position [1235, 0]
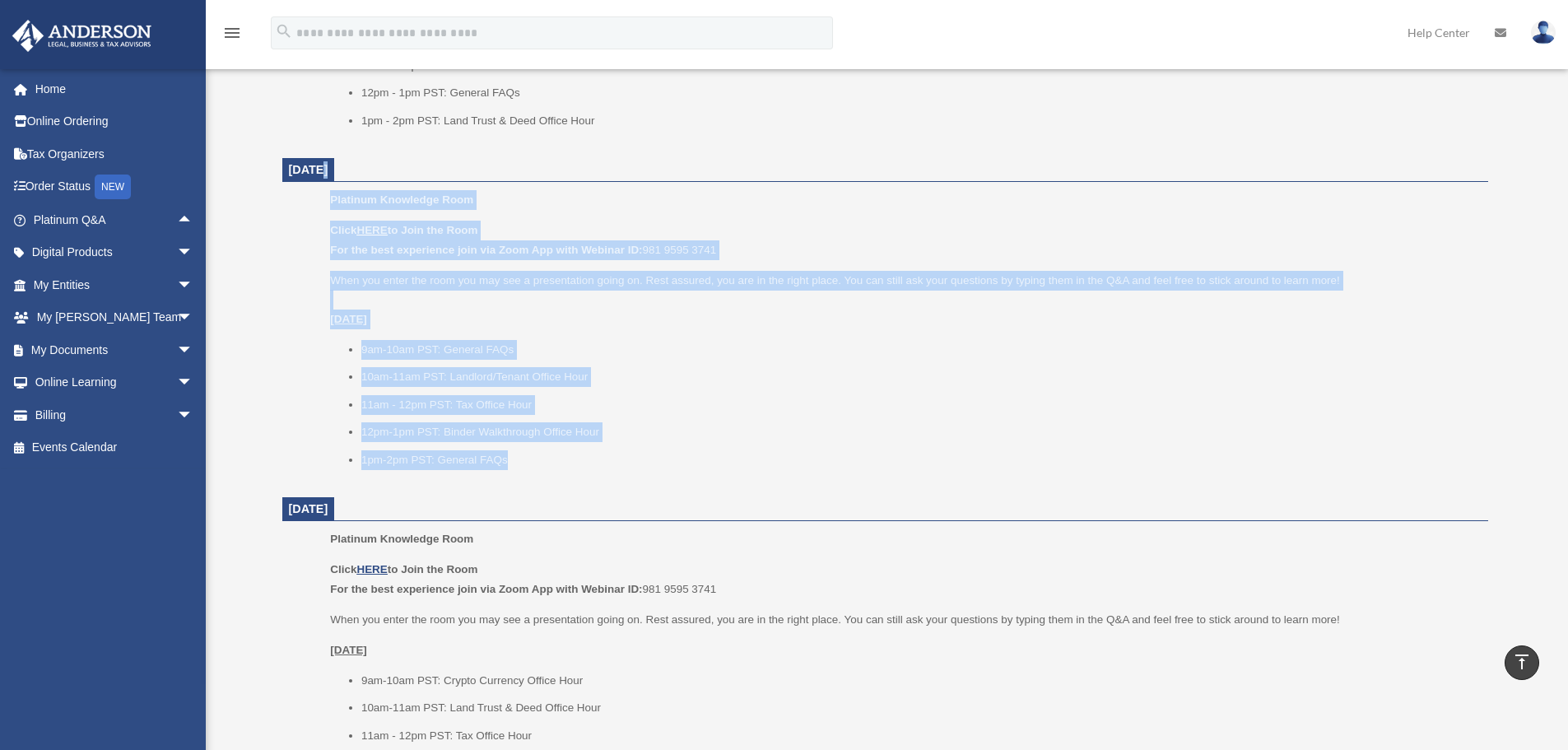
drag, startPoint x: 563, startPoint y: 459, endPoint x: 322, endPoint y: 169, distance: 377.1
click at [323, 175] on dl "September 5, 2025 Platinum Knowledge Room Click HERE to Join the Room For the b…" at bounding box center [885, 319] width 1206 height 1647
click at [322, 169] on span "September 9, 2025" at bounding box center [309, 169] width 39 height 13
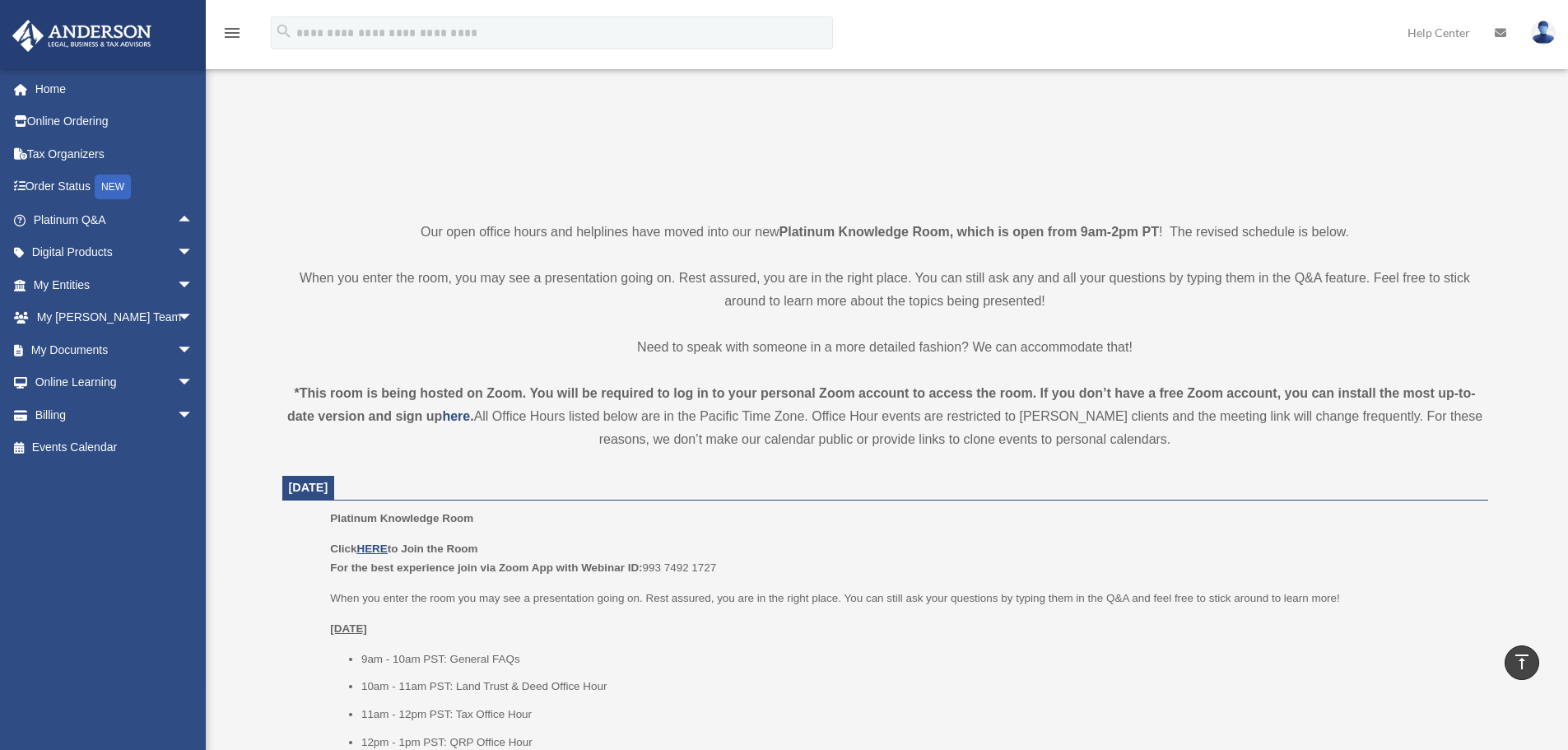
scroll to position [0, 0]
